Goal: Find specific page/section: Find specific page/section

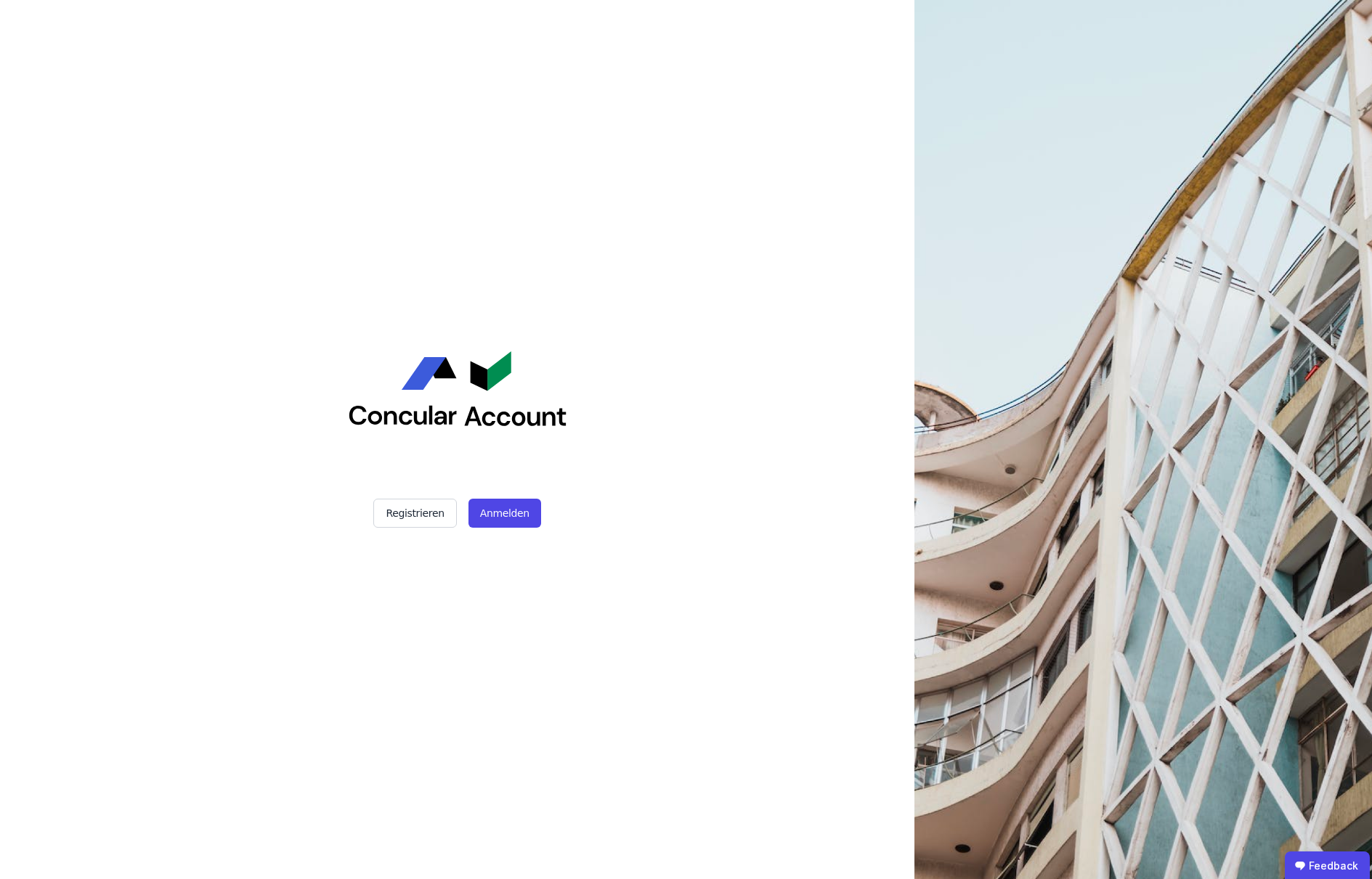
click at [515, 509] on button "Anmelden" at bounding box center [505, 514] width 72 height 29
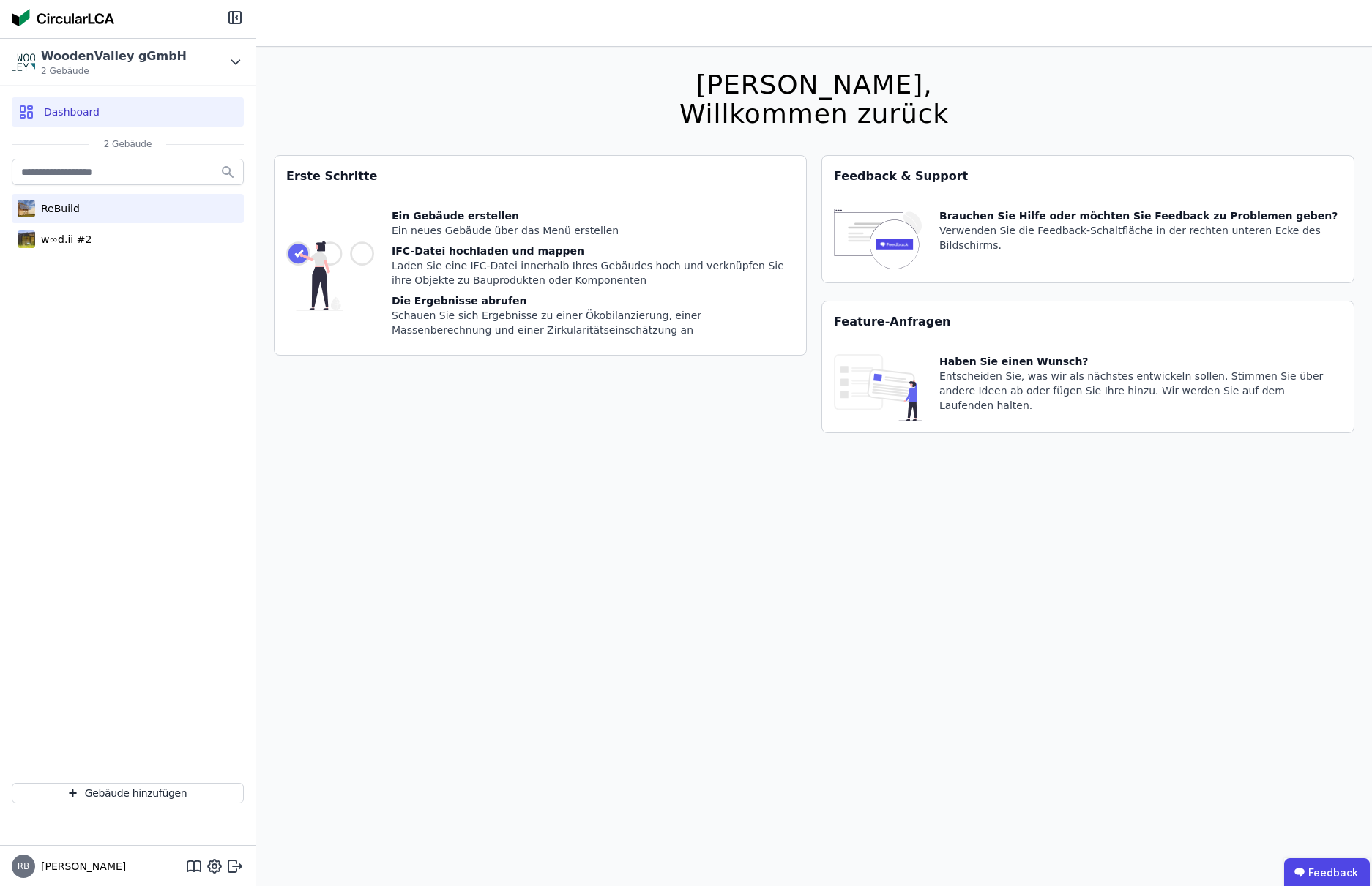
click at [73, 215] on div "ReBuild" at bounding box center [57, 209] width 44 height 15
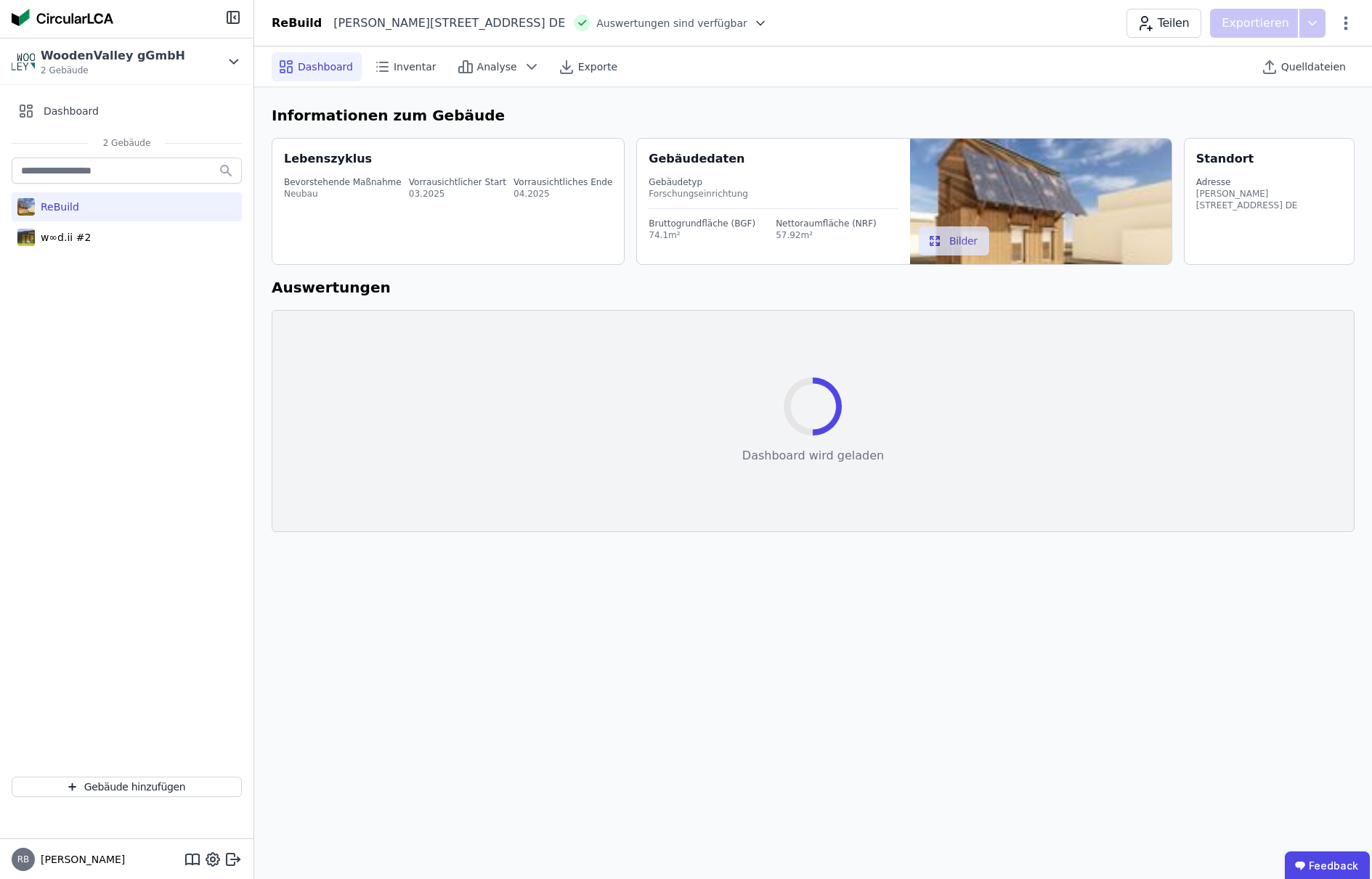
select select "*"
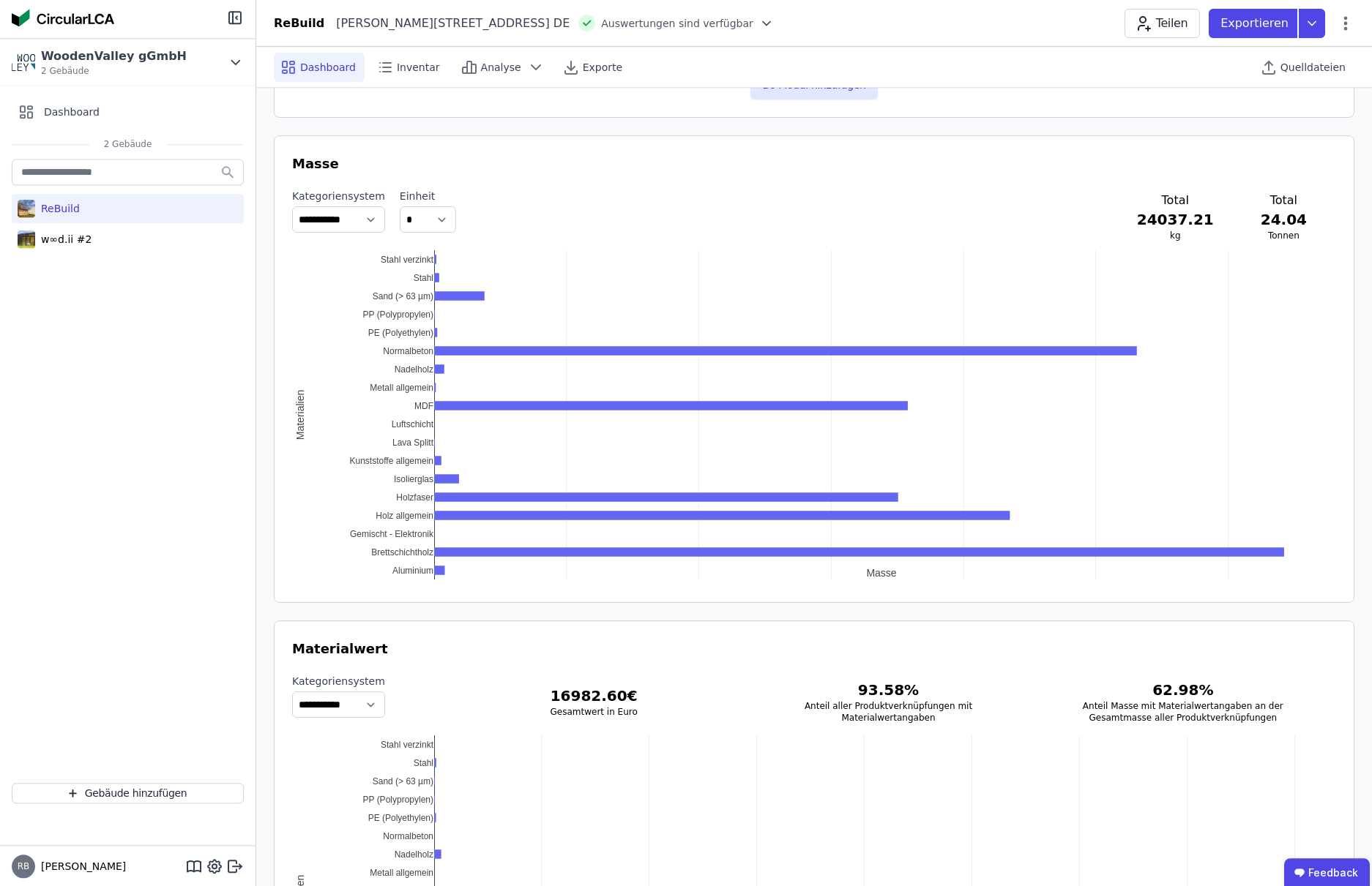
scroll to position [1207, 0]
